Goal: Transaction & Acquisition: Purchase product/service

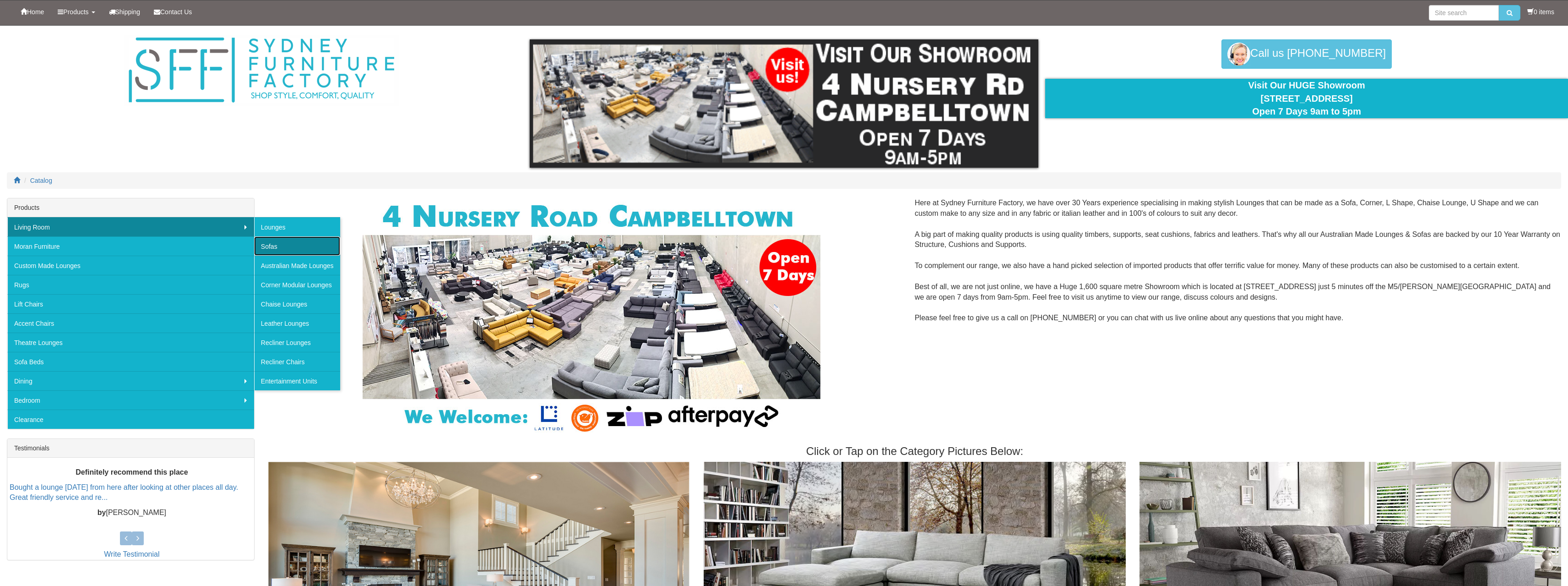
click at [288, 240] on link "Sofas" at bounding box center [296, 246] width 86 height 19
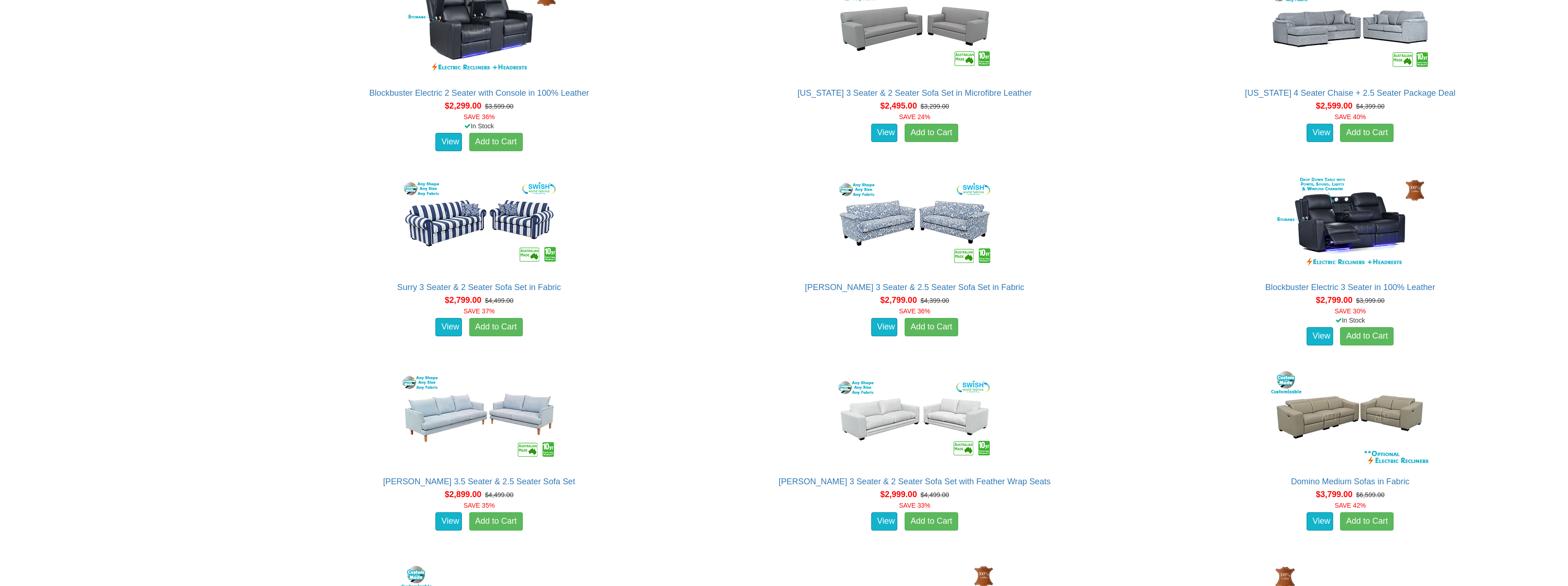
scroll to position [2062, 0]
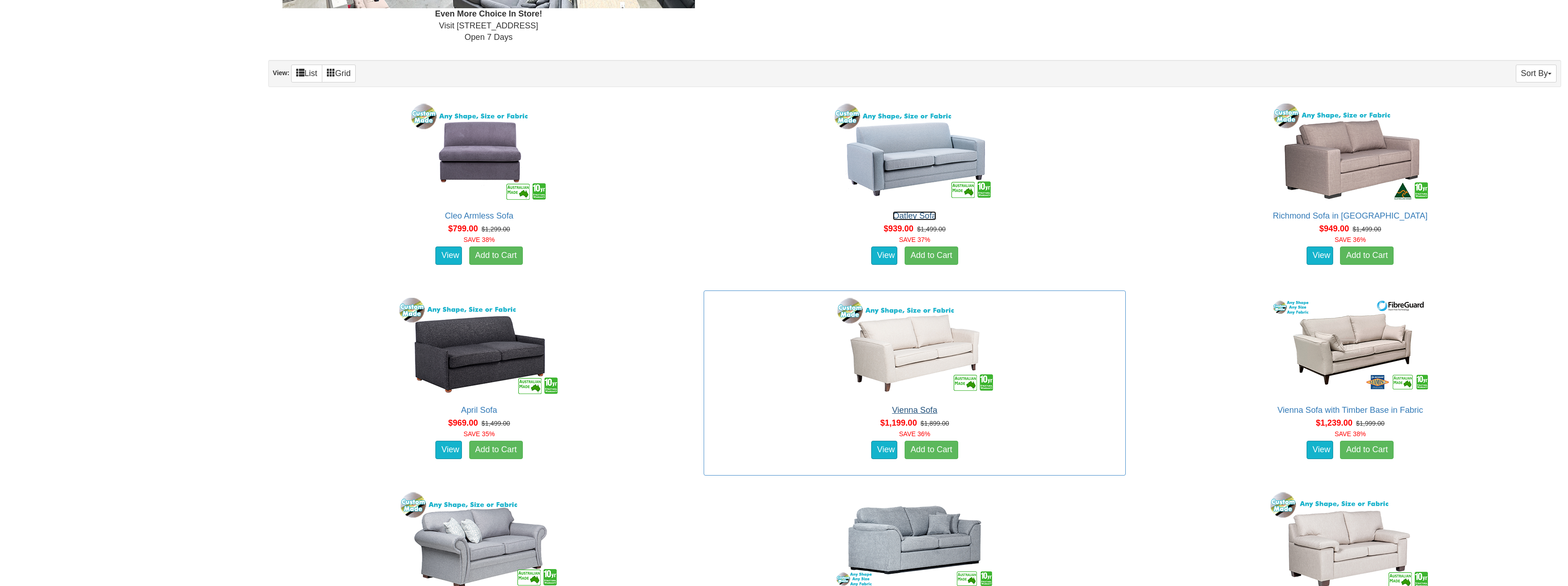
scroll to position [607, 0]
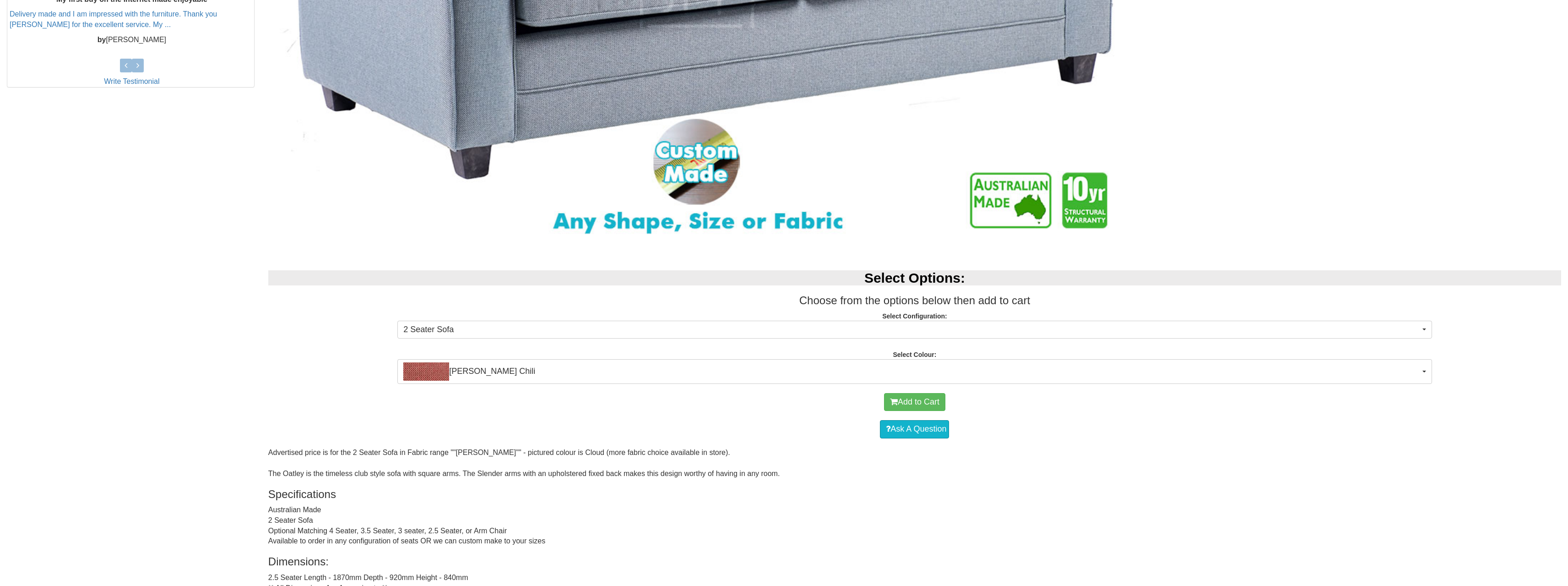
scroll to position [504, 0]
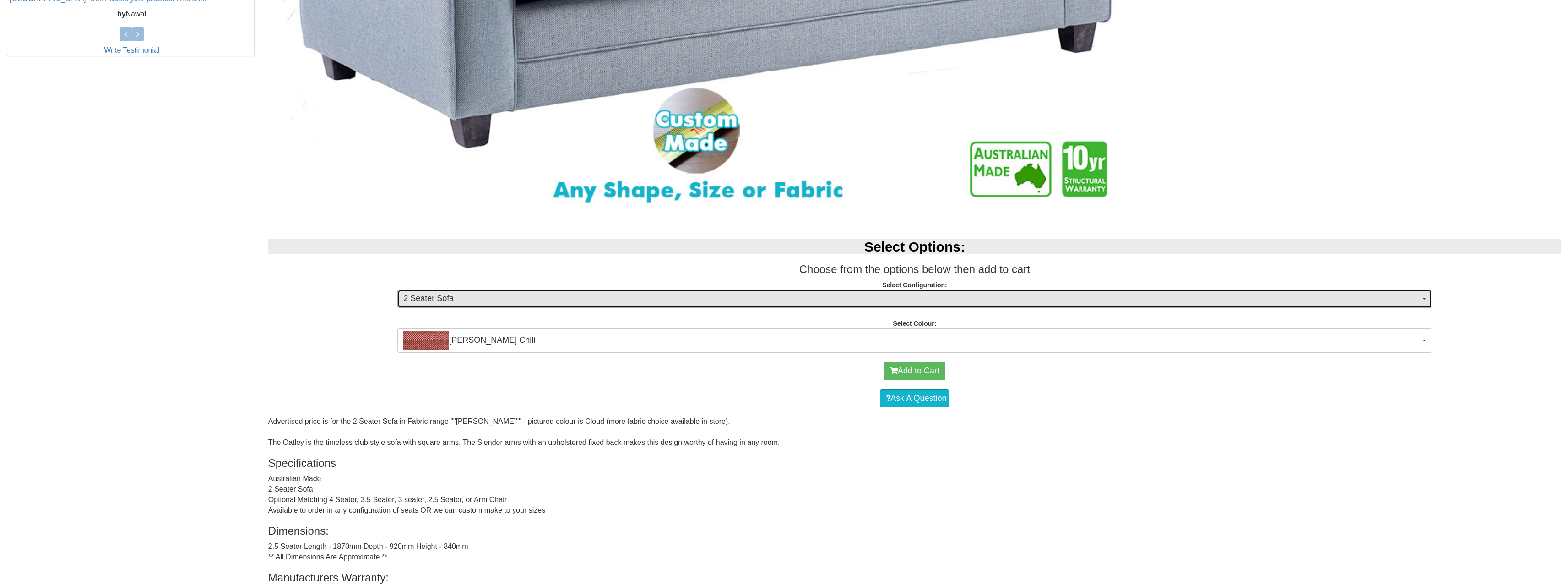
click at [520, 295] on span "2 Seater Sofa" at bounding box center [912, 299] width 1017 height 12
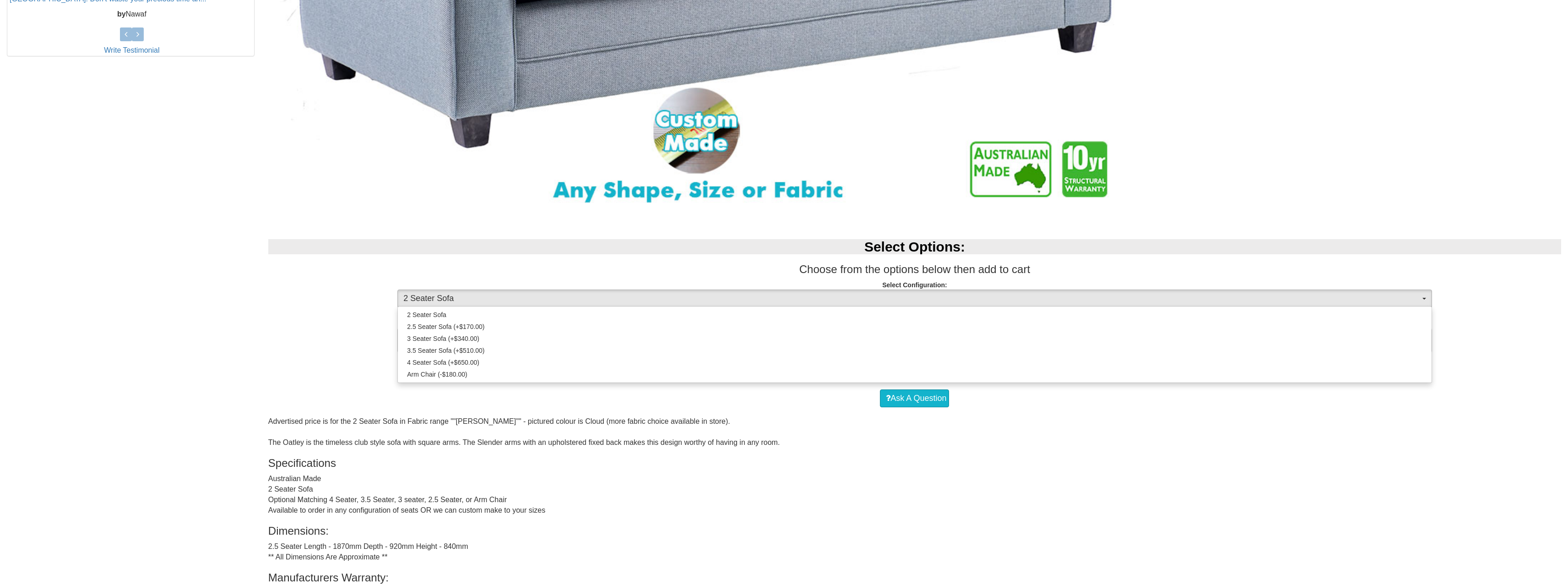
click at [250, 300] on div "Oatley Sofa Was $1,499.00 NOW $939.00 You Save: 37% Select Options: Choose from…" at bounding box center [784, 203] width 1568 height 1019
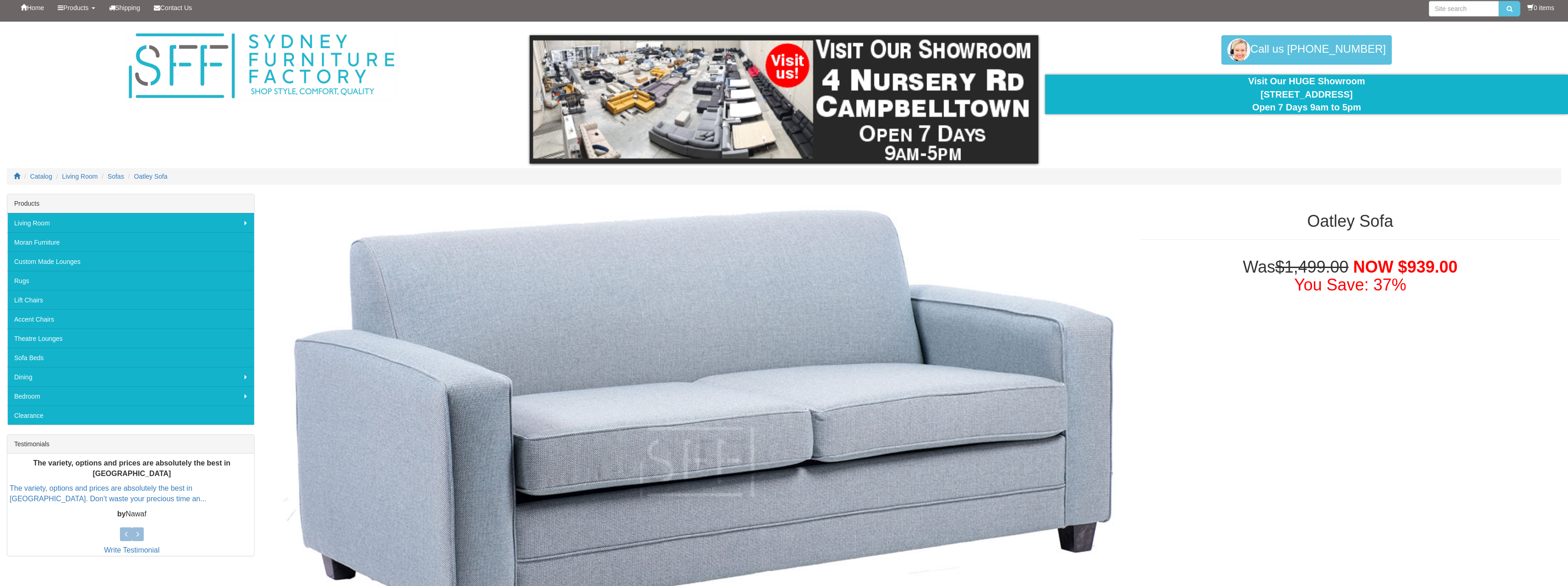
scroll to position [0, 0]
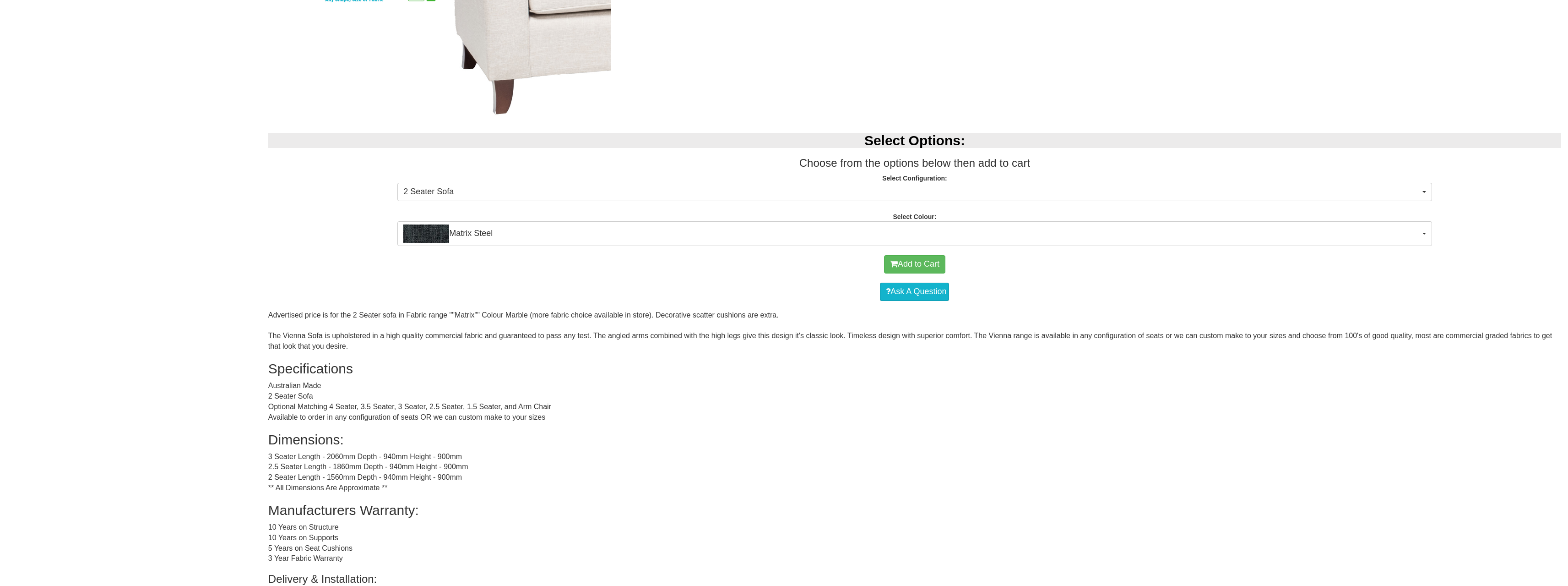
scroll to position [779, 0]
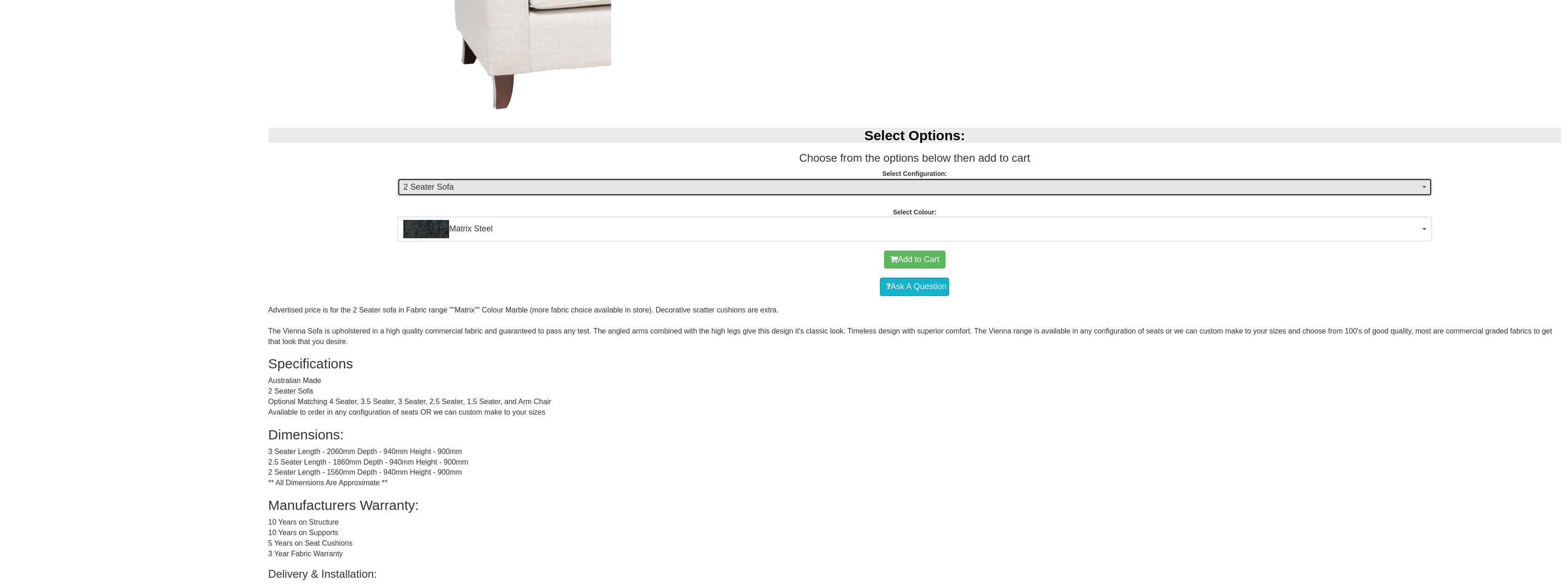
click at [523, 182] on span "2 Seater Sofa" at bounding box center [912, 188] width 1017 height 12
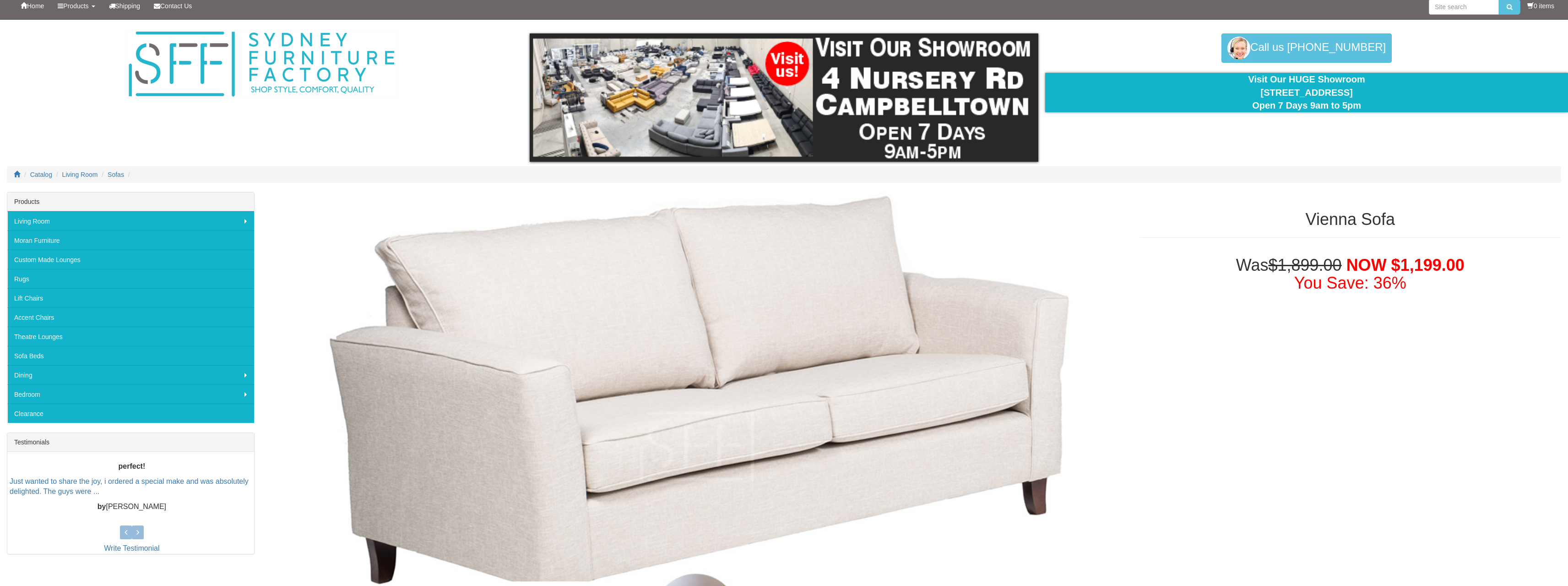
scroll to position [0, 0]
